Goal: Task Accomplishment & Management: Manage account settings

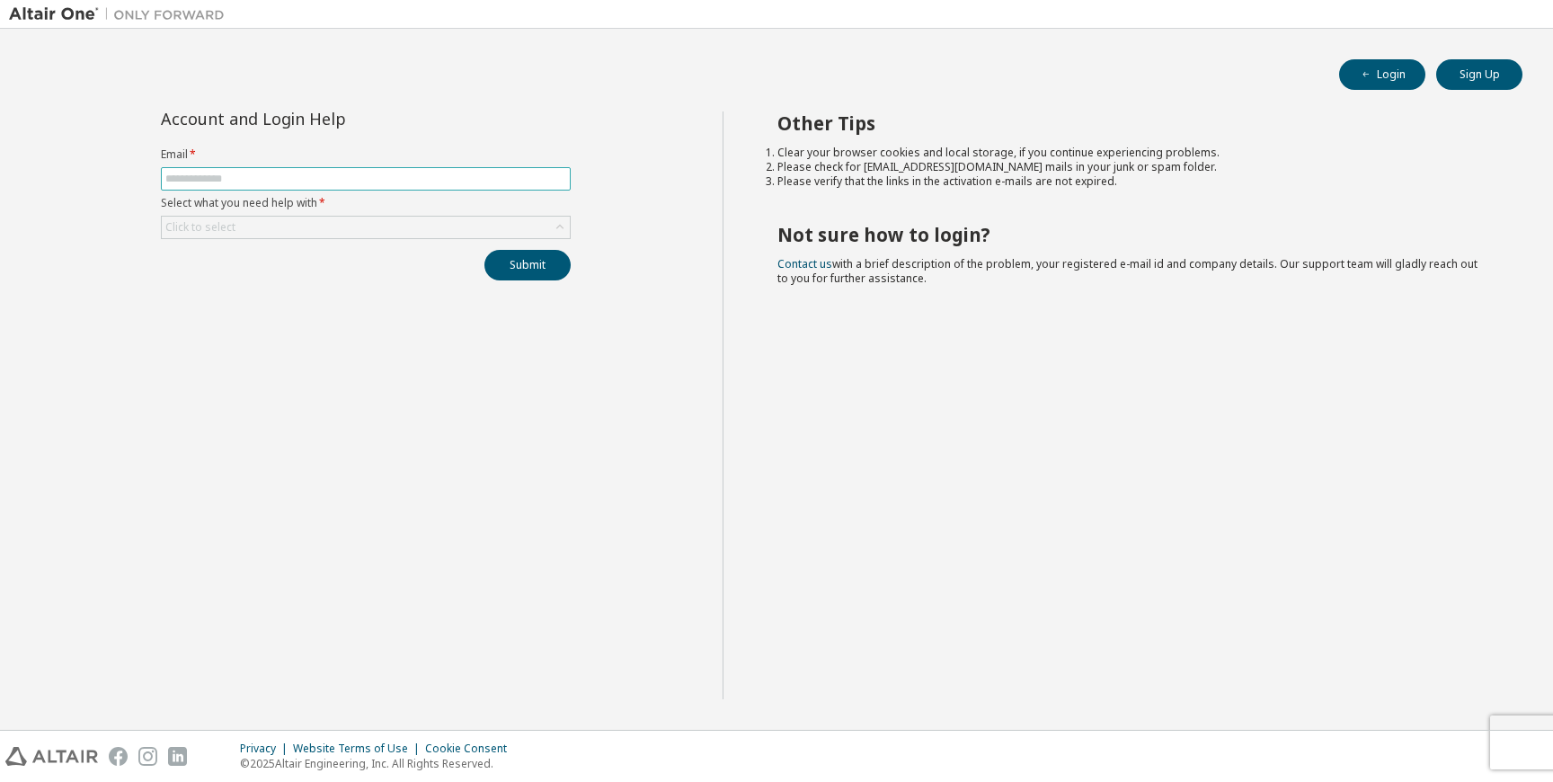
click at [431, 186] on span at bounding box center [366, 178] width 410 height 23
click at [418, 177] on input "text" at bounding box center [365, 179] width 401 height 14
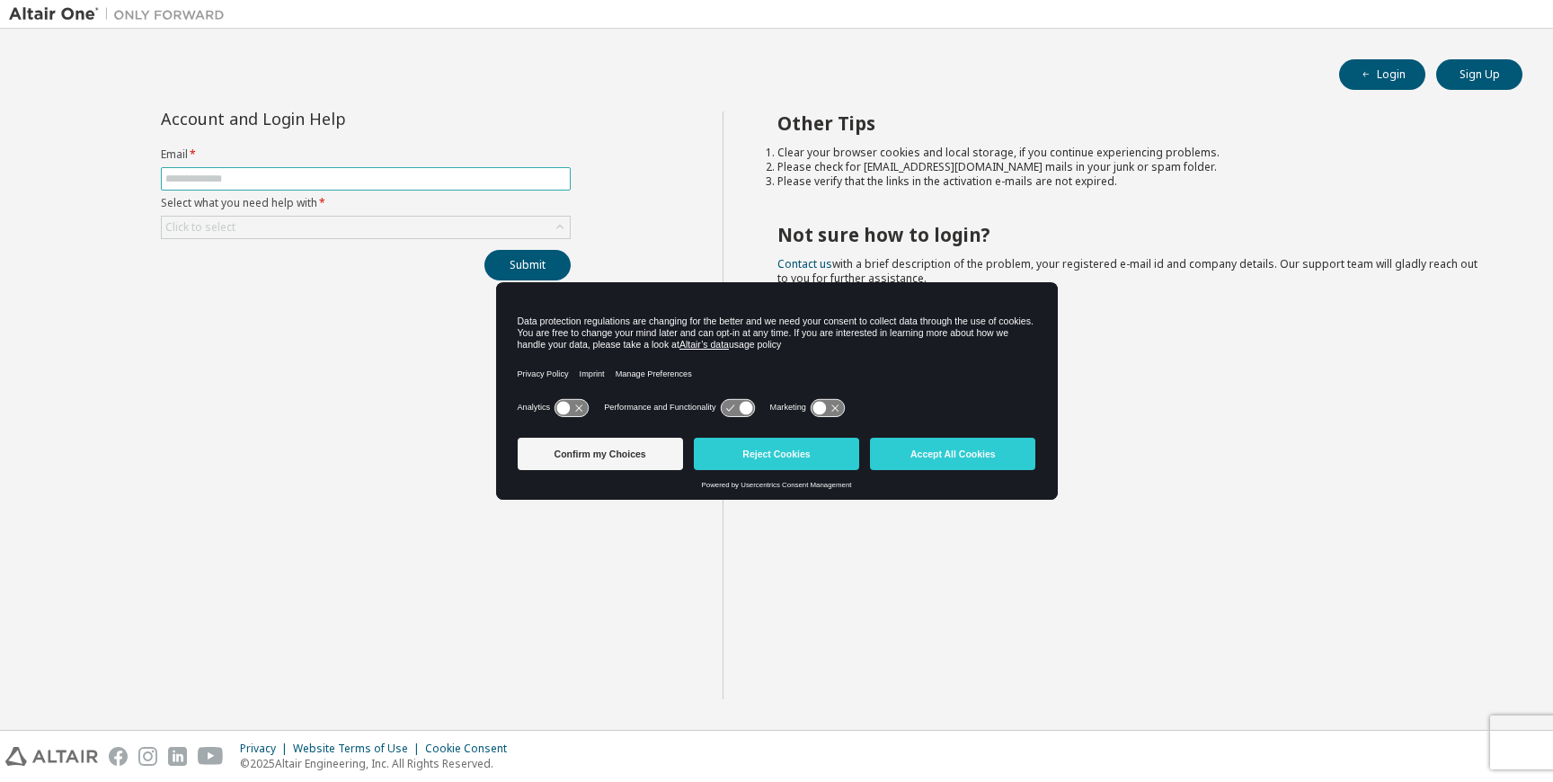
click at [413, 177] on input "text" at bounding box center [365, 179] width 401 height 14
type input "**********"
click at [413, 227] on div "Click to select" at bounding box center [366, 228] width 408 height 22
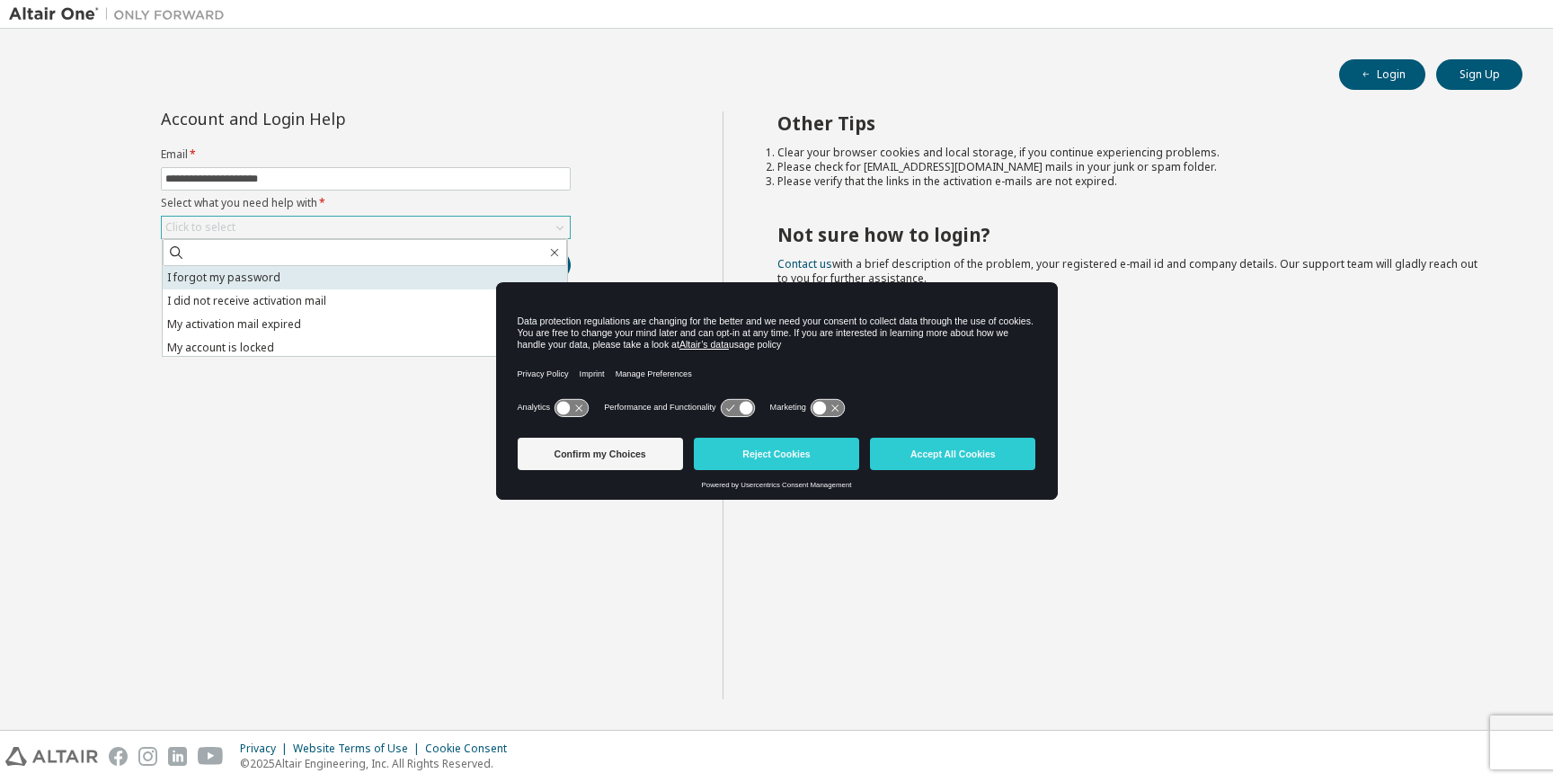
click at [413, 275] on li "I forgot my password" at bounding box center [365, 277] width 404 height 23
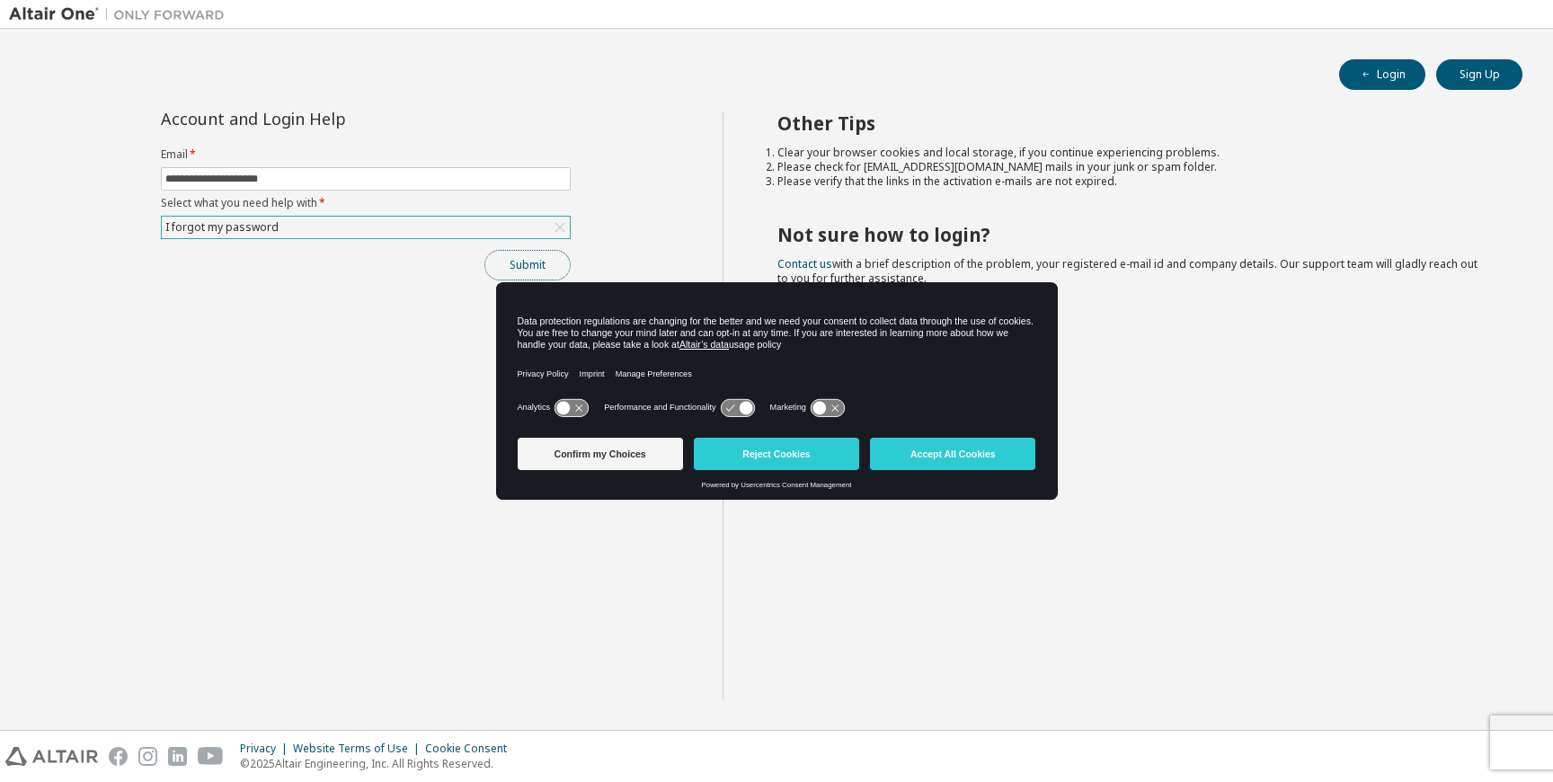
click at [530, 267] on button "Submit" at bounding box center [527, 265] width 86 height 31
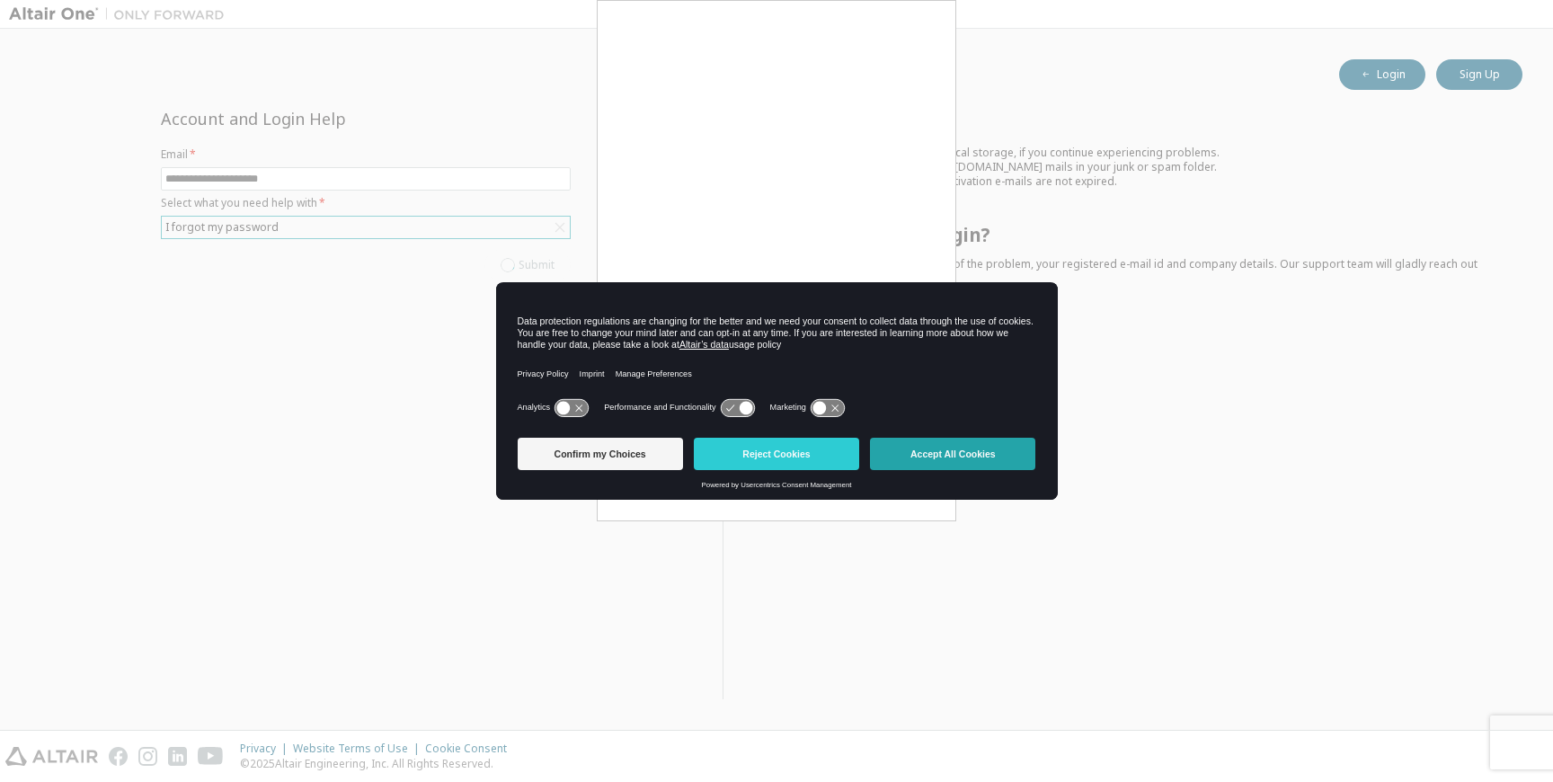
click at [928, 452] on button "Accept All Cookies" at bounding box center [952, 454] width 165 height 32
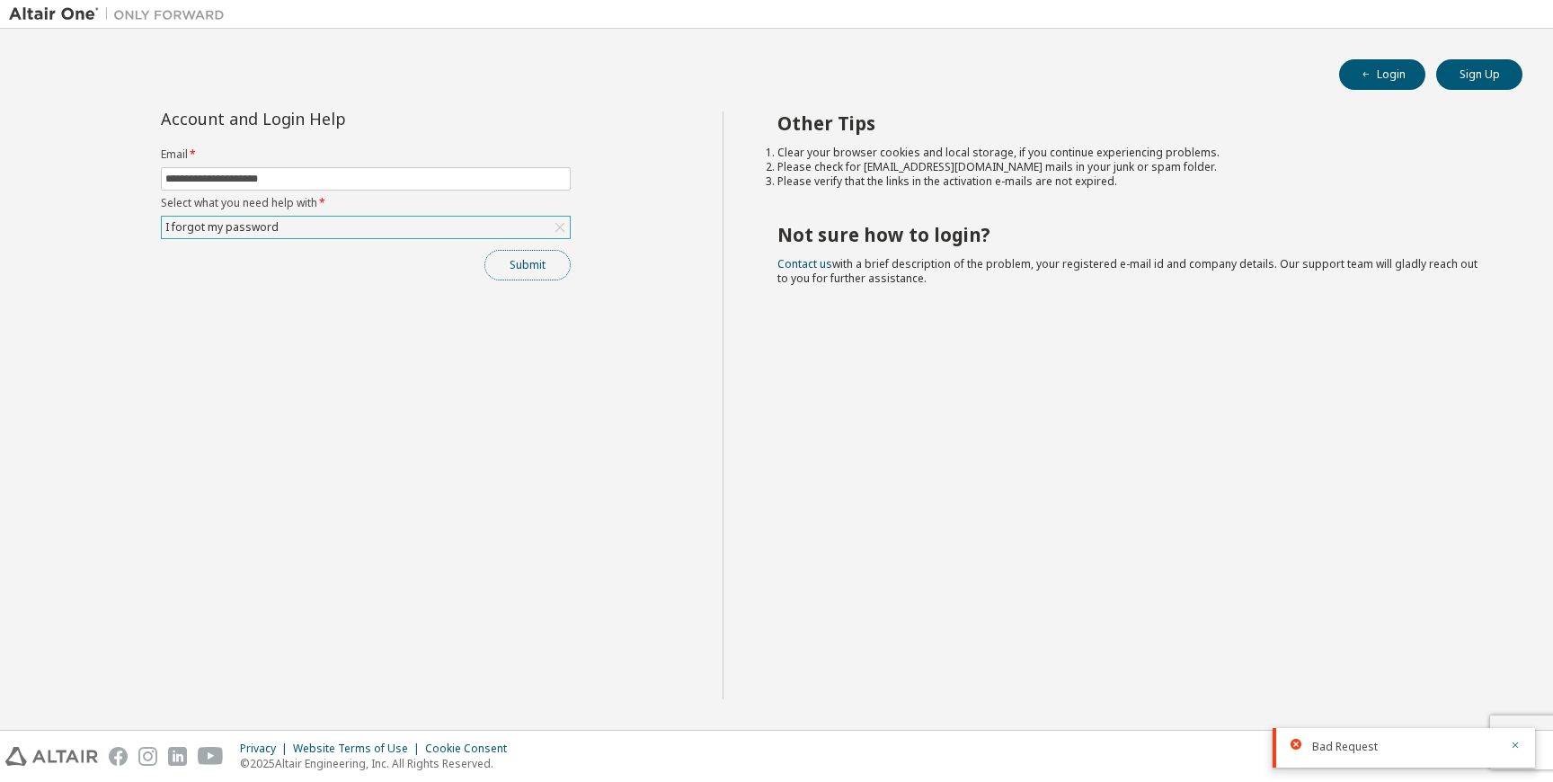
click at [535, 271] on button "Submit" at bounding box center [527, 265] width 86 height 31
click at [538, 263] on button "Submit" at bounding box center [527, 265] width 86 height 31
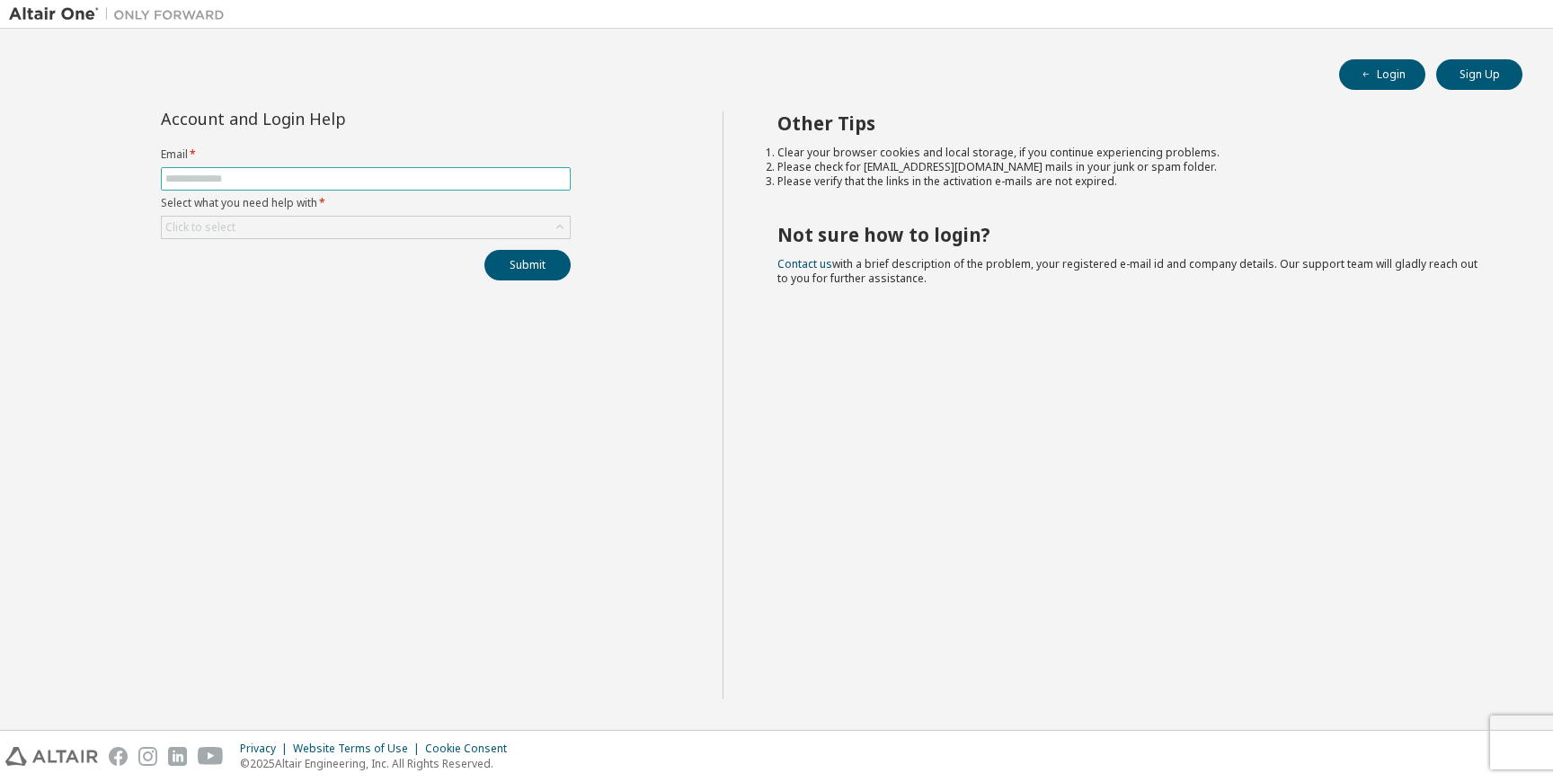
click at [269, 182] on input "text" at bounding box center [365, 179] width 401 height 14
type input "**********"
click at [283, 227] on div "Click to select" at bounding box center [366, 228] width 408 height 22
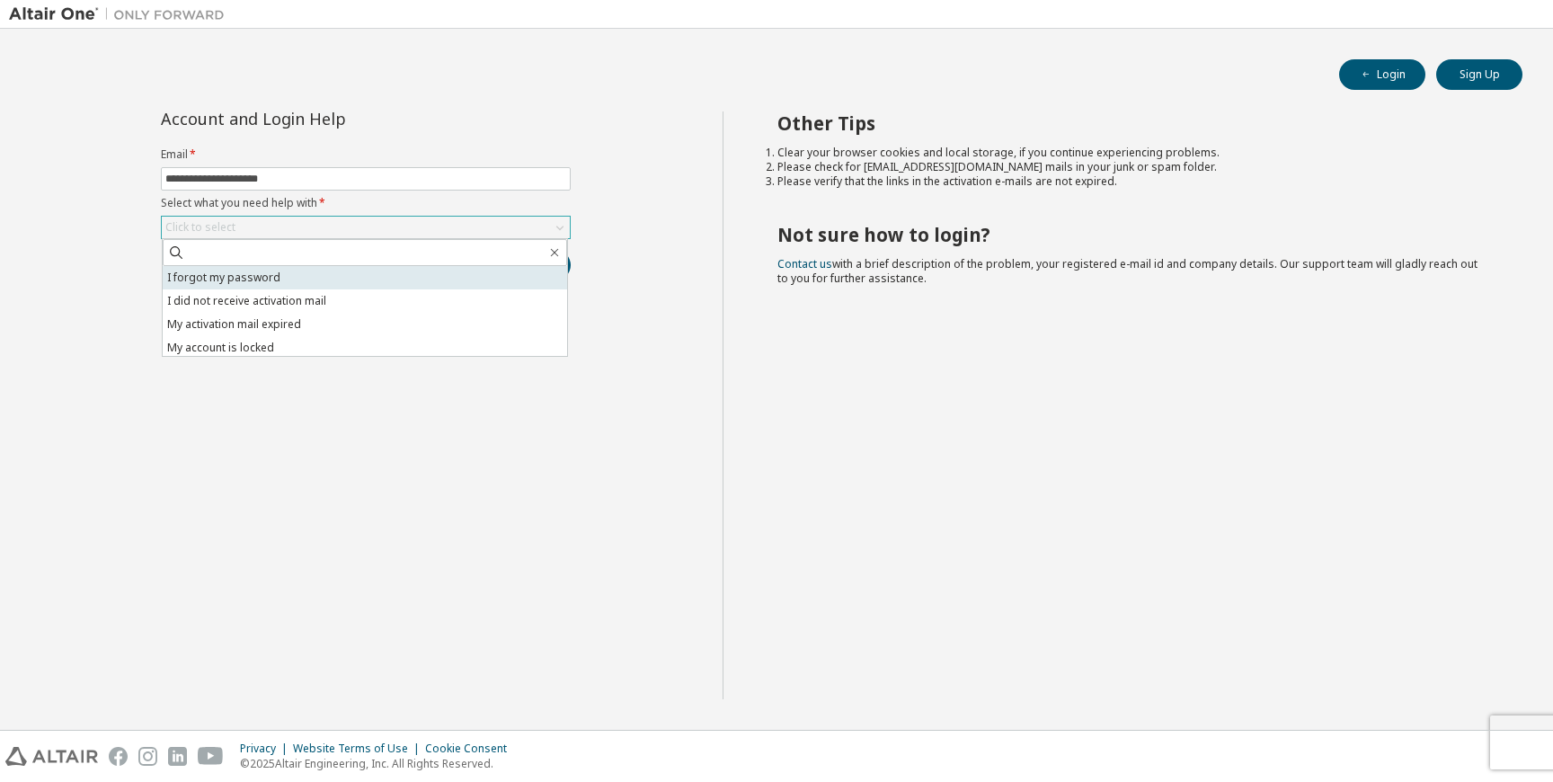
click at [289, 277] on li "I forgot my password" at bounding box center [365, 277] width 404 height 23
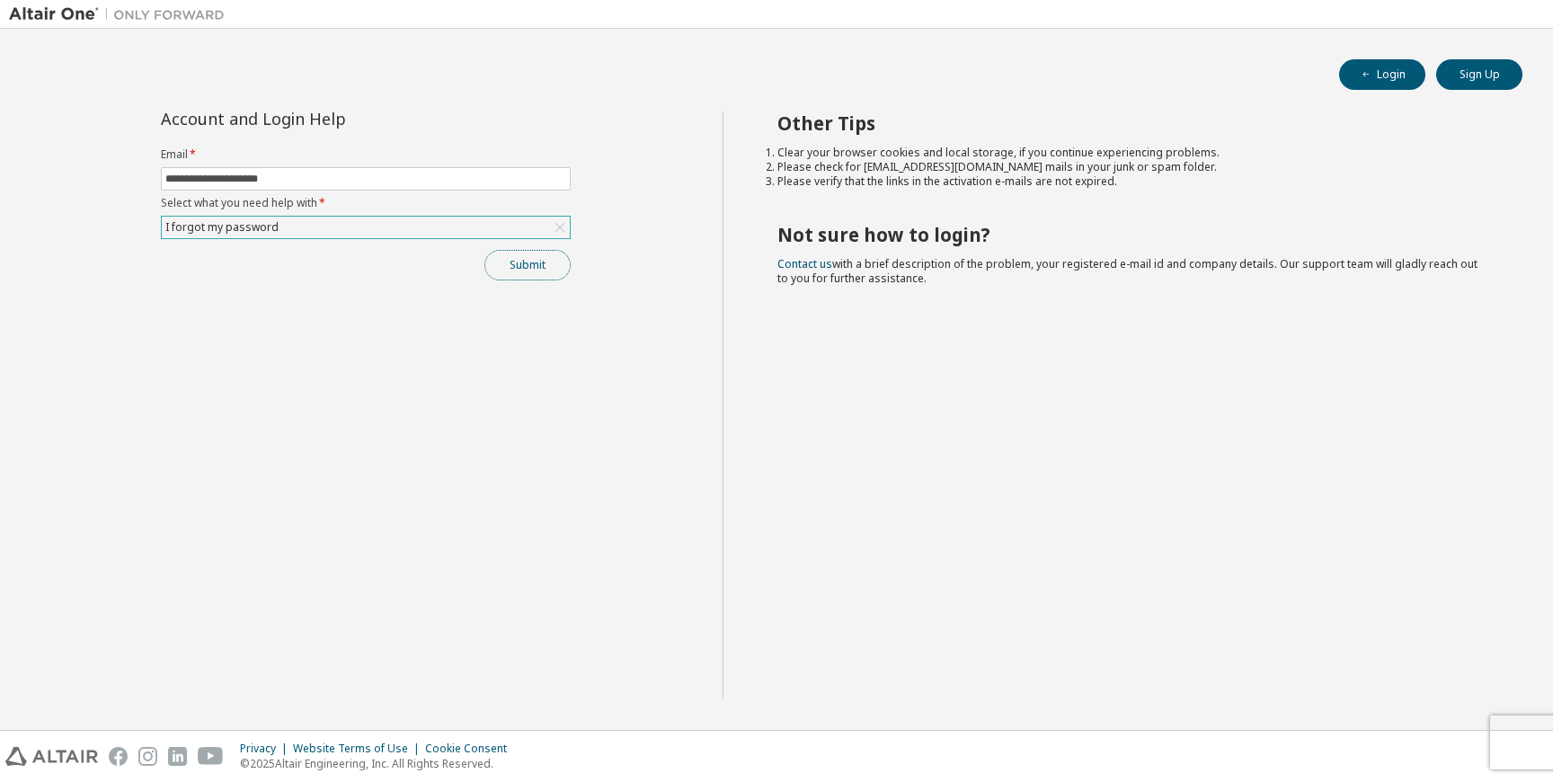
click at [521, 253] on button "Submit" at bounding box center [527, 265] width 86 height 31
click at [523, 270] on button "Submit" at bounding box center [527, 265] width 86 height 31
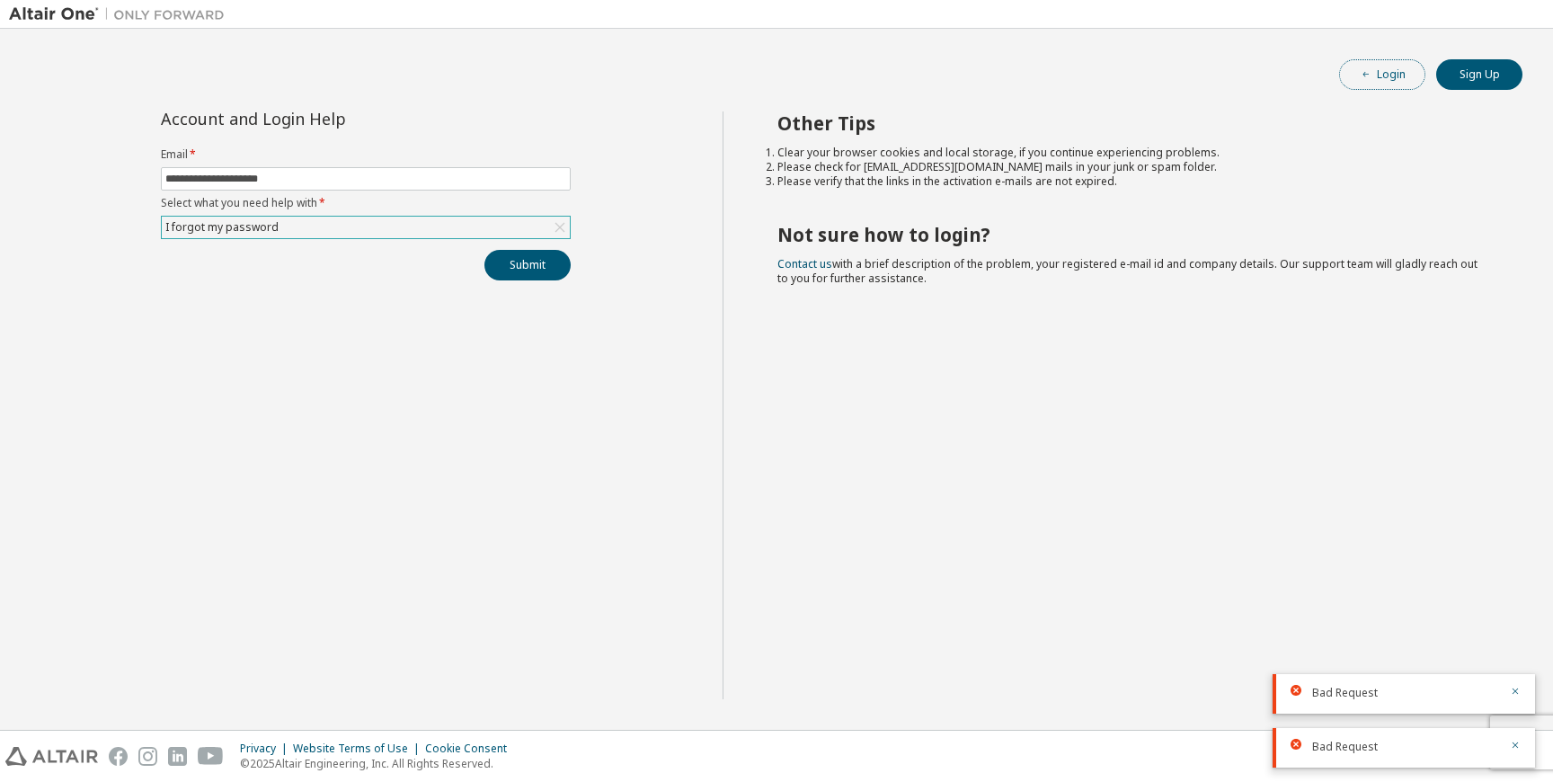
click at [1365, 84] on button "Login" at bounding box center [1382, 74] width 86 height 31
